Goal: Information Seeking & Learning: Learn about a topic

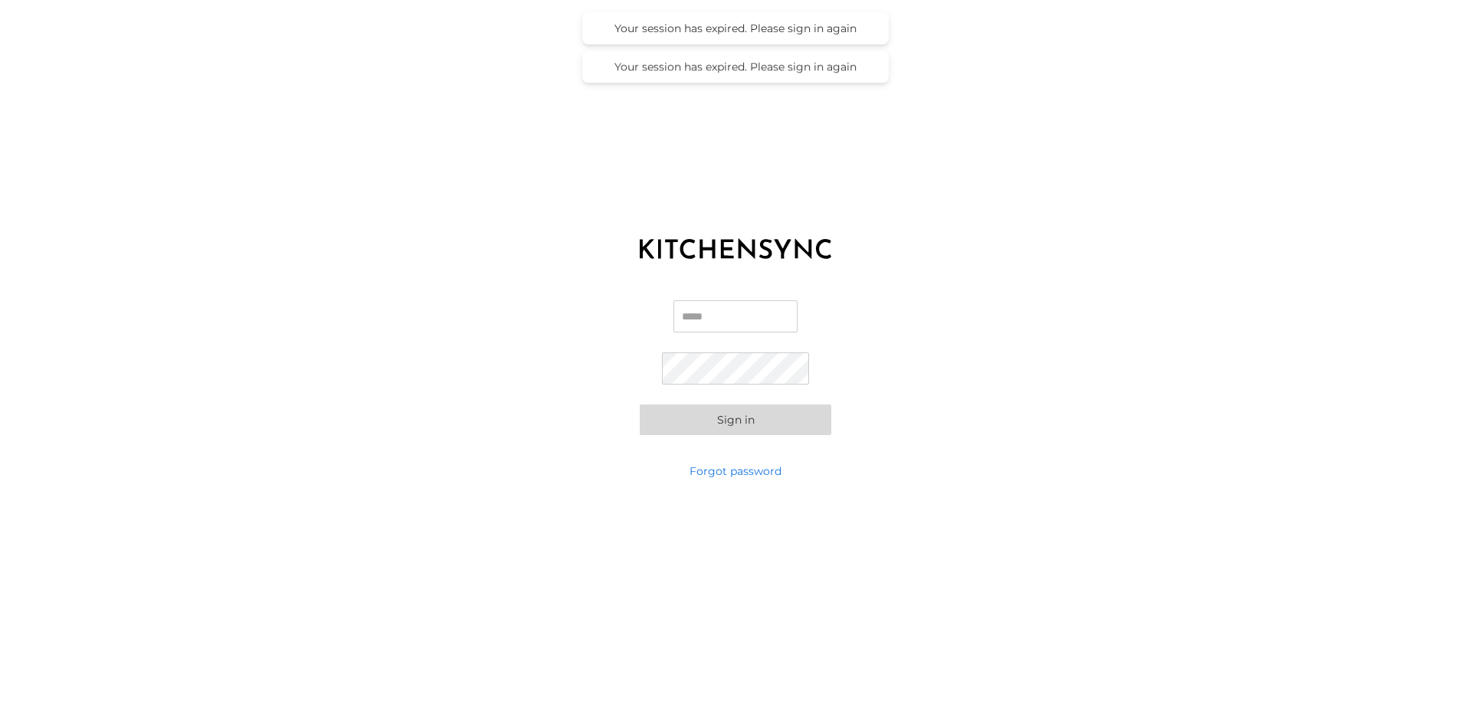
click at [710, 313] on input "Email" at bounding box center [735, 316] width 124 height 32
type input "*"
click at [710, 341] on label "**********" at bounding box center [735, 322] width 147 height 44
type input "**********"
click at [724, 421] on button "Sign in" at bounding box center [736, 420] width 192 height 31
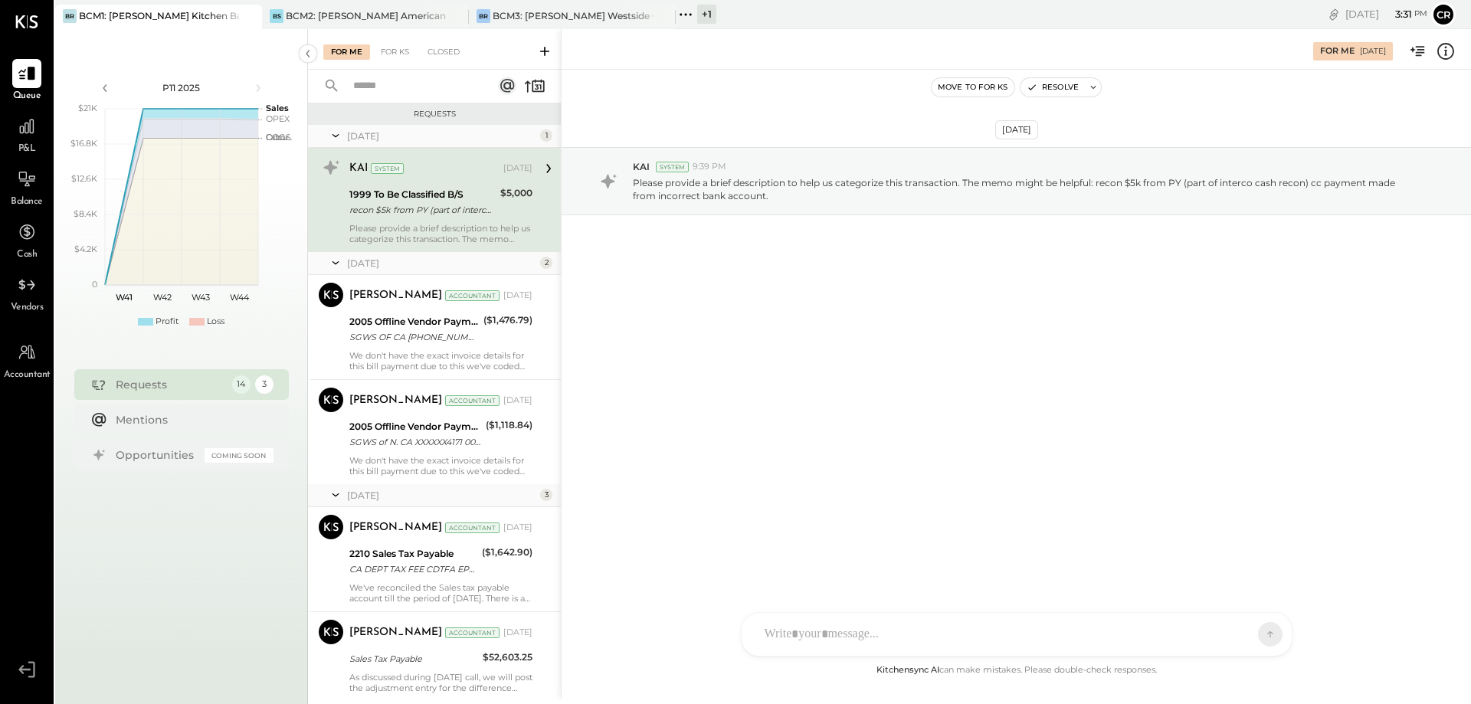
click at [33, 142] on div "P&L" at bounding box center [26, 134] width 29 height 44
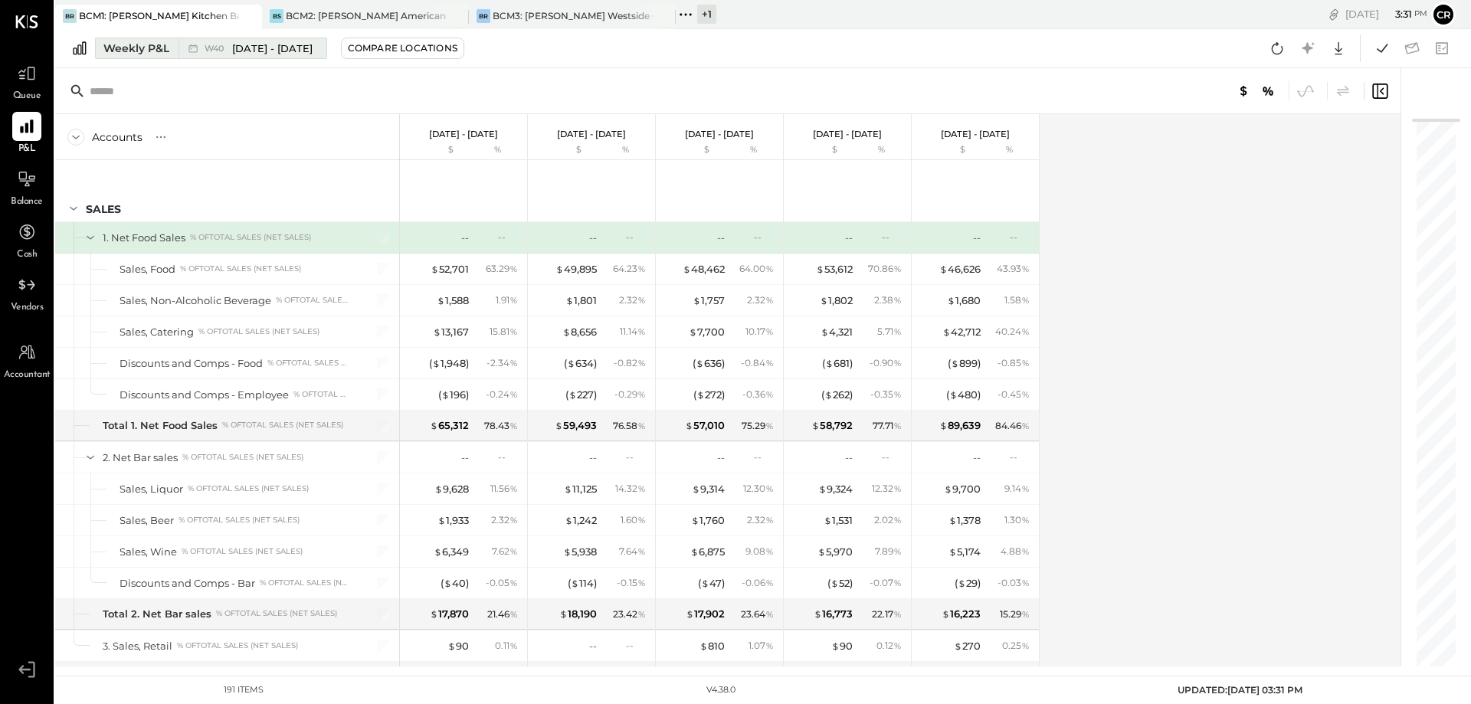
click at [142, 51] on div "Weekly P&L" at bounding box center [136, 48] width 66 height 15
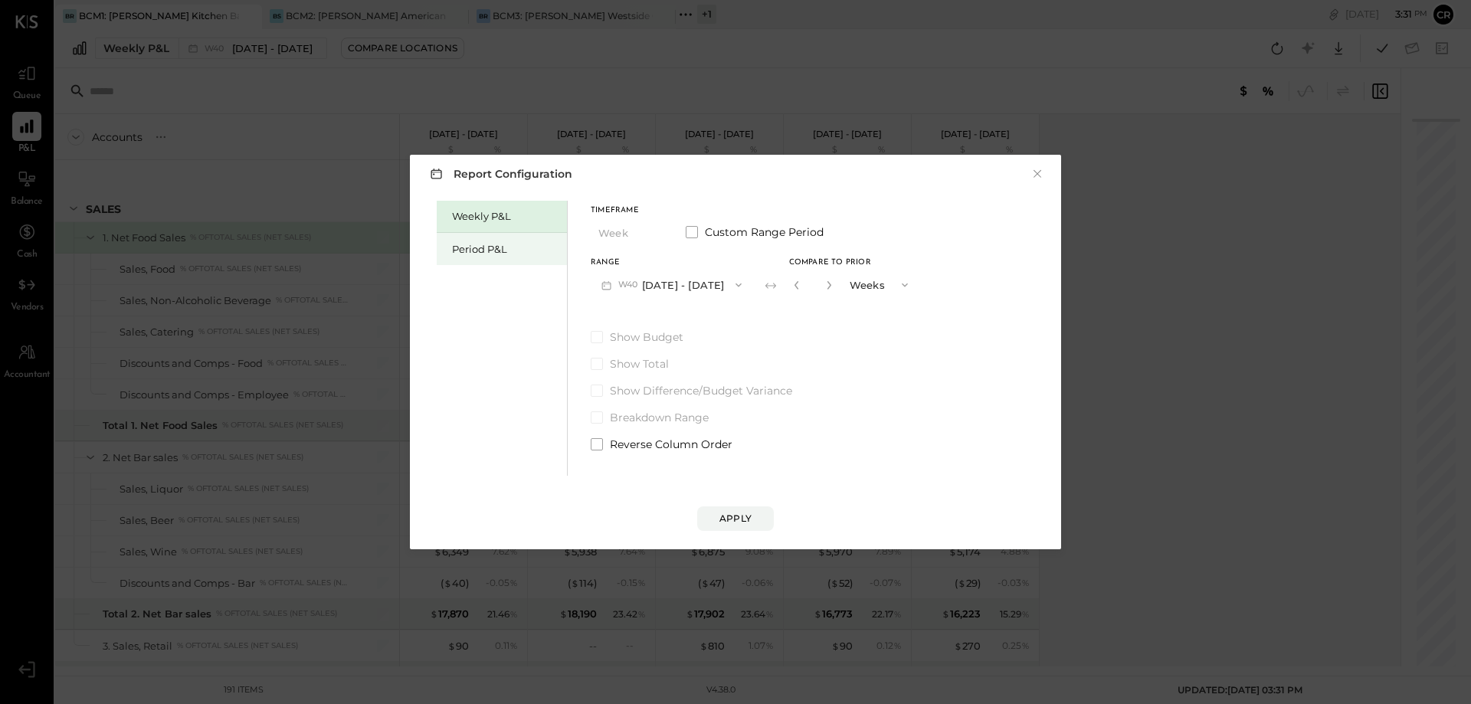
click at [476, 259] on div "Period P&L" at bounding box center [502, 249] width 130 height 32
click at [738, 282] on icon "button" at bounding box center [732, 285] width 12 height 12
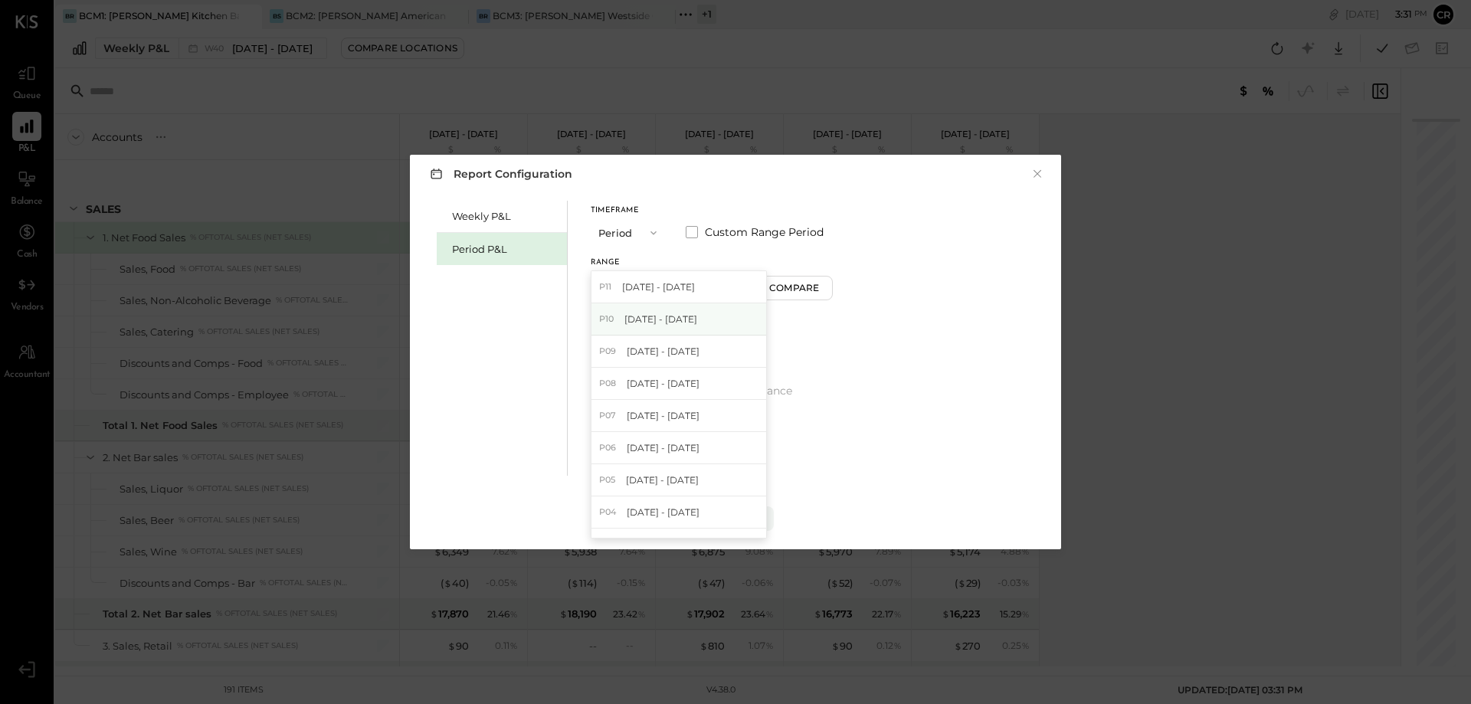
click at [716, 312] on div "P10 [DATE] - [DATE]" at bounding box center [678, 319] width 175 height 32
click at [594, 334] on span at bounding box center [597, 337] width 12 height 12
click at [738, 519] on div "Apply" at bounding box center [735, 518] width 32 height 13
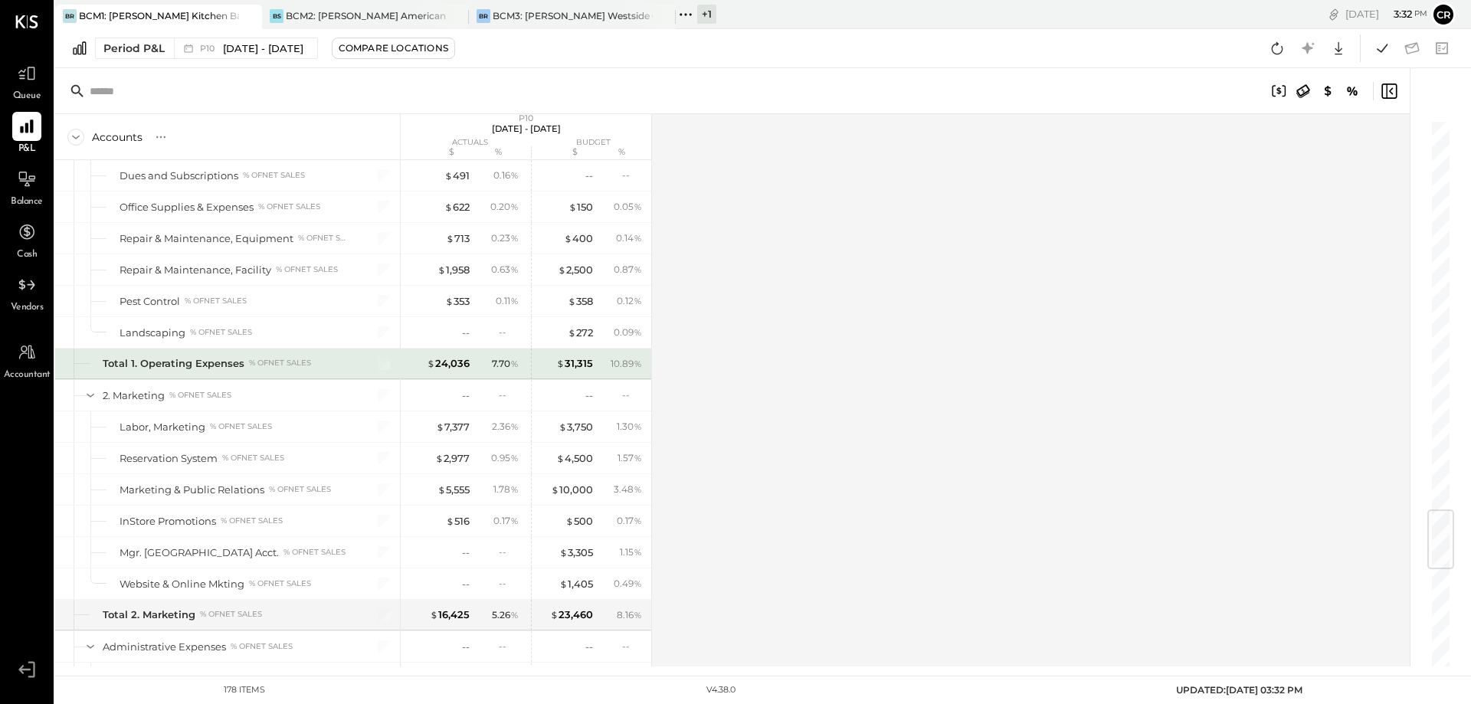
scroll to position [3371, 0]
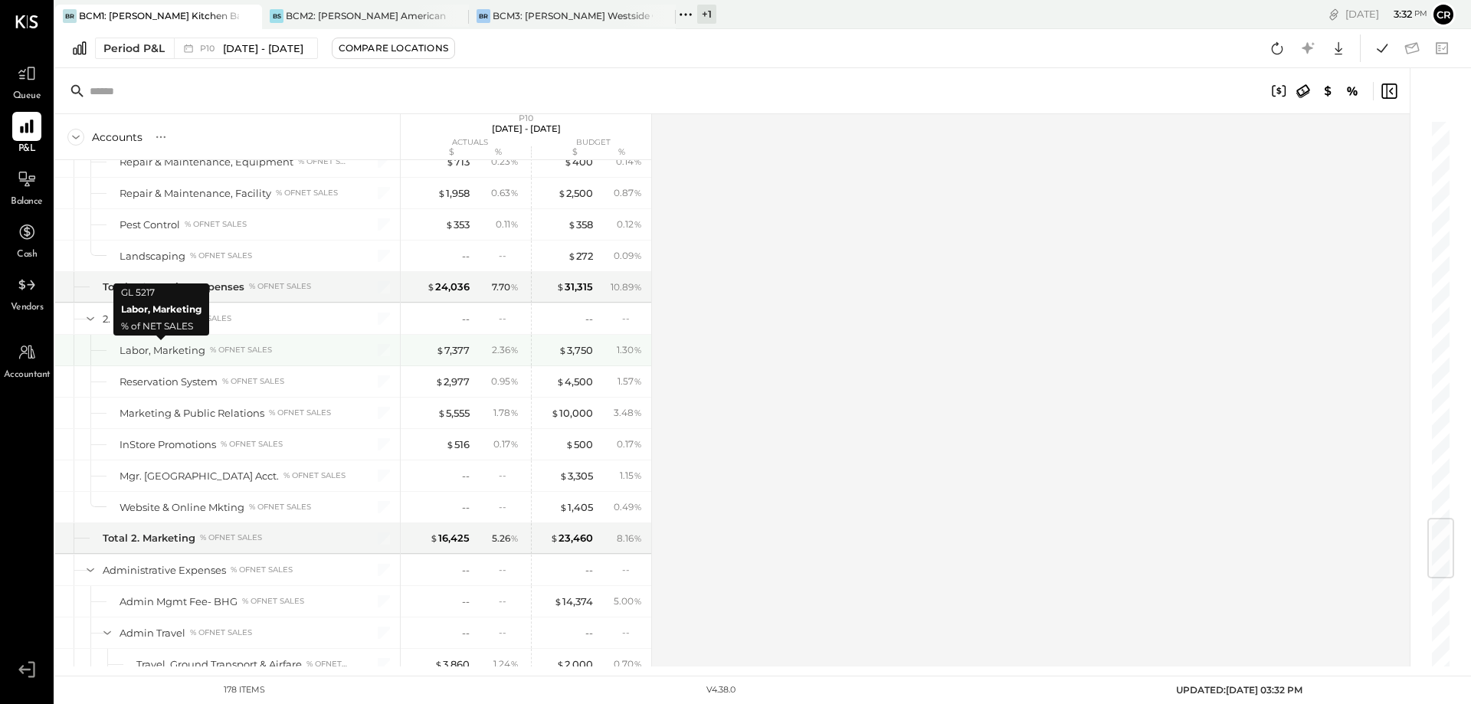
click at [143, 353] on div "Labor, Marketing" at bounding box center [163, 350] width 86 height 15
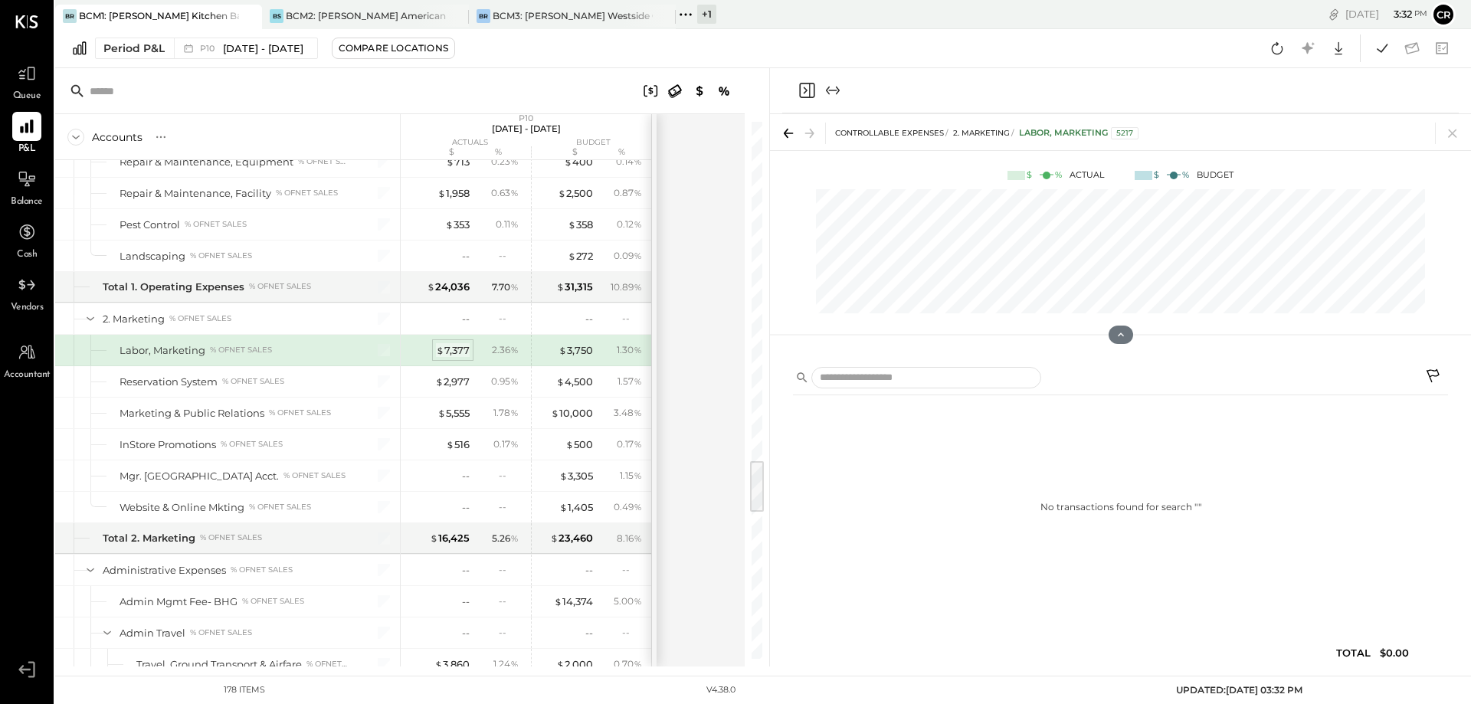
click at [451, 349] on div "$ 7,377" at bounding box center [453, 350] width 34 height 15
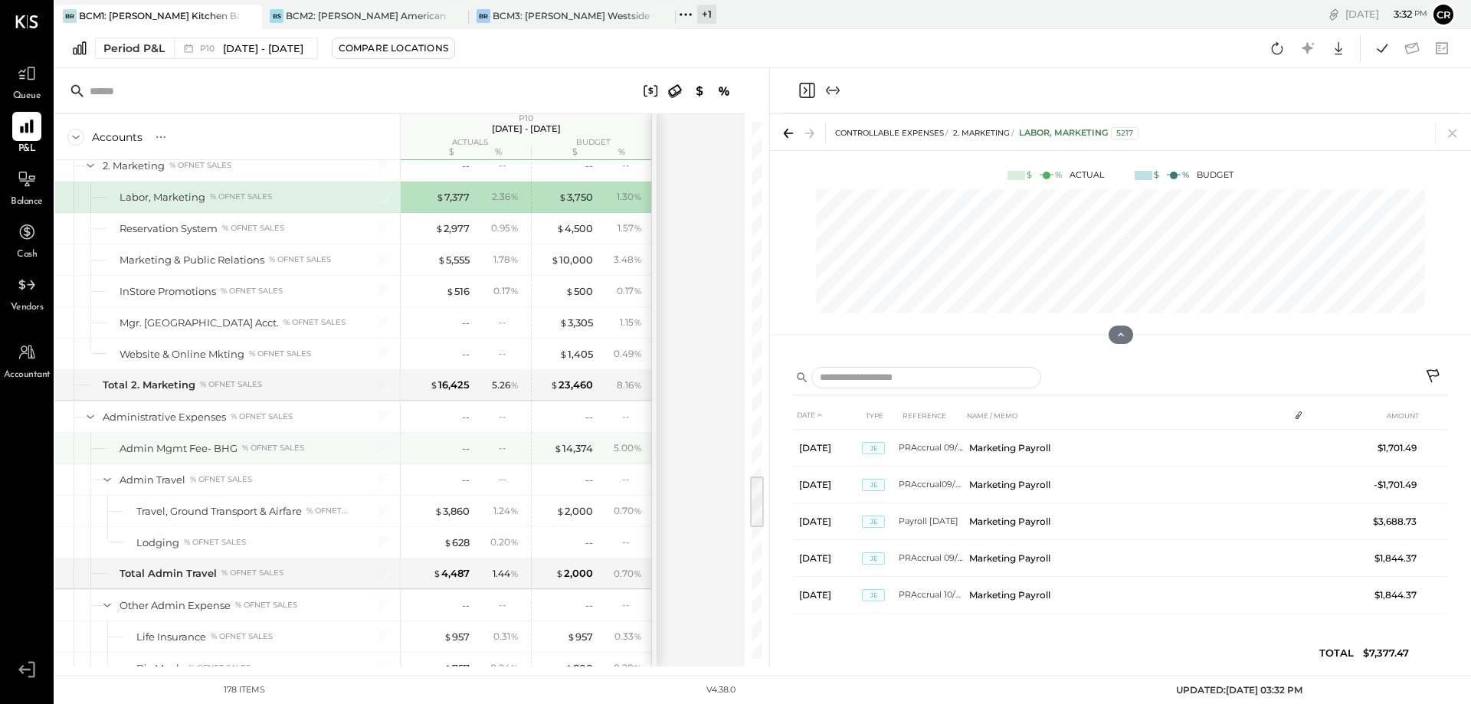
scroll to position [3601, 0]
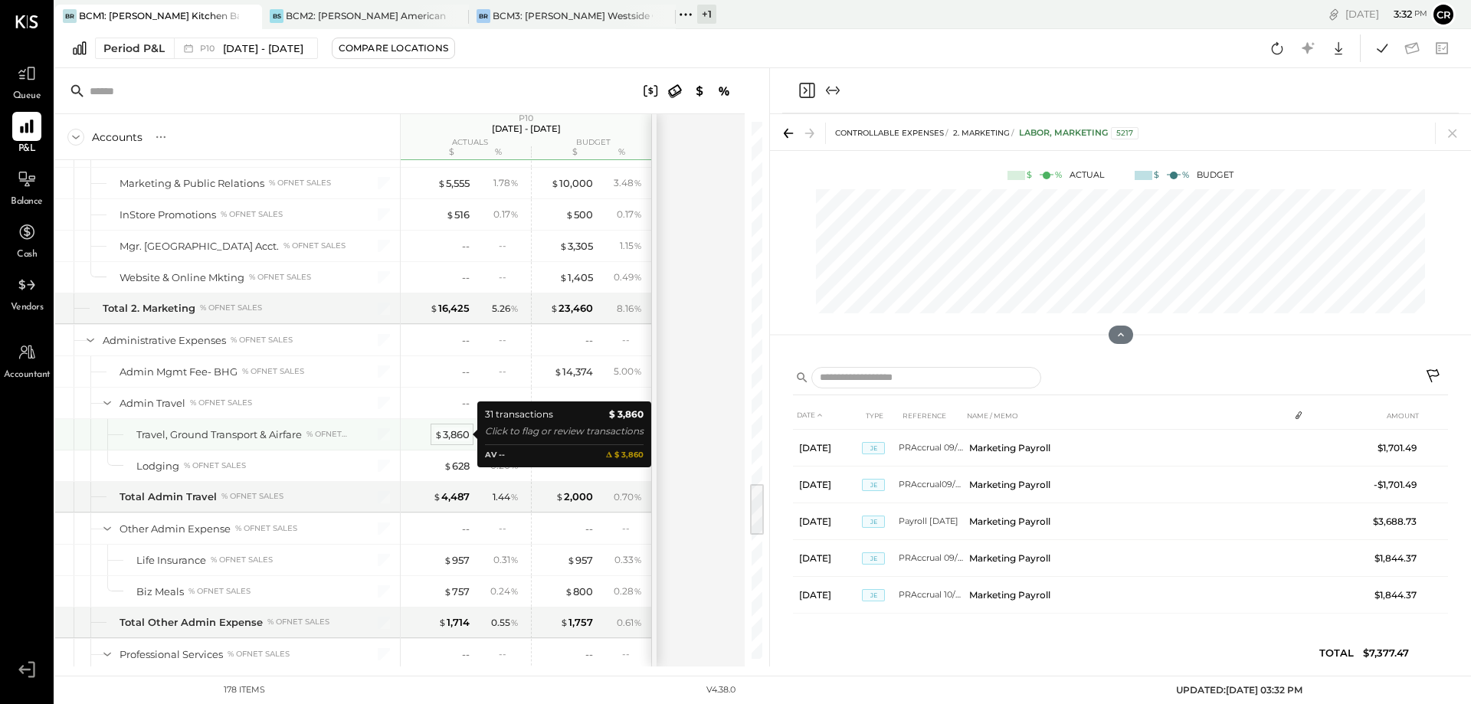
click at [444, 434] on div "$ 3,860" at bounding box center [451, 435] width 35 height 15
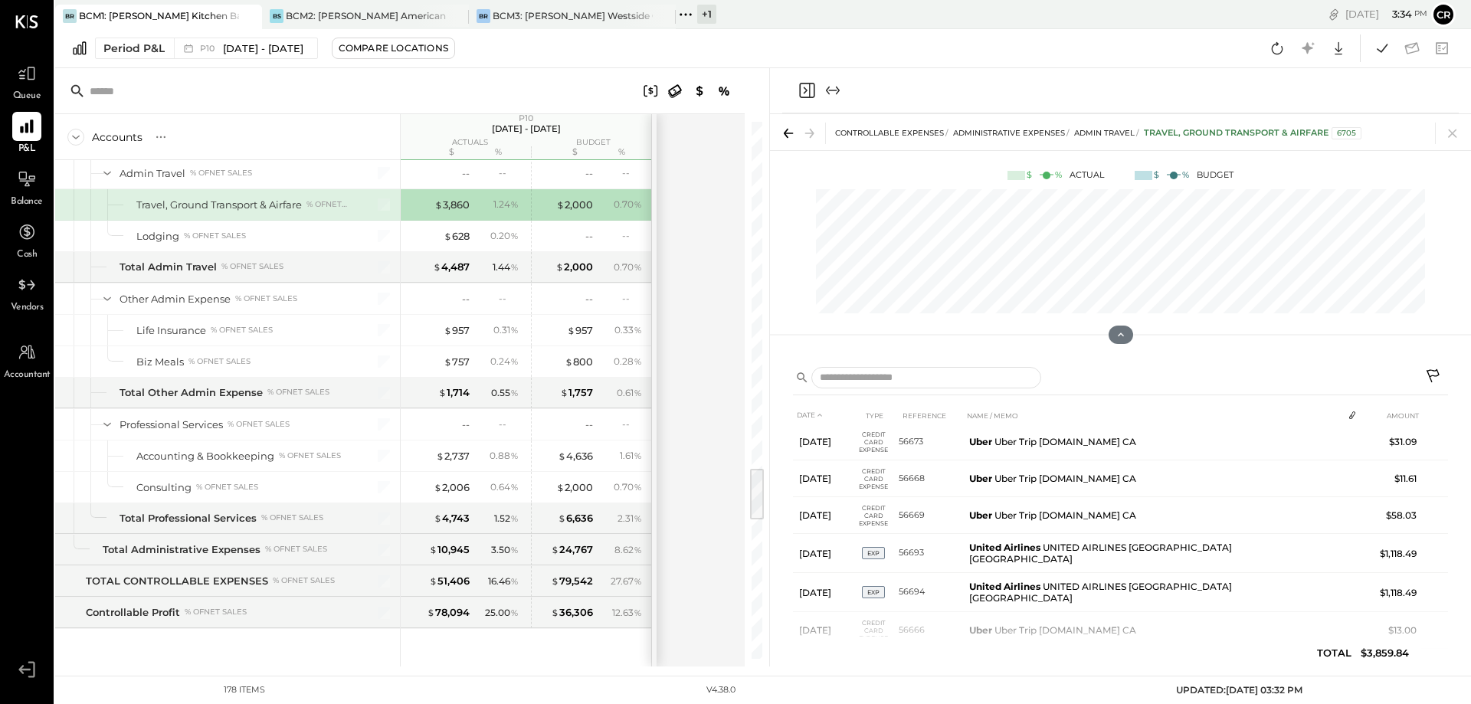
scroll to position [3448, 0]
